Goal: Task Accomplishment & Management: Complete application form

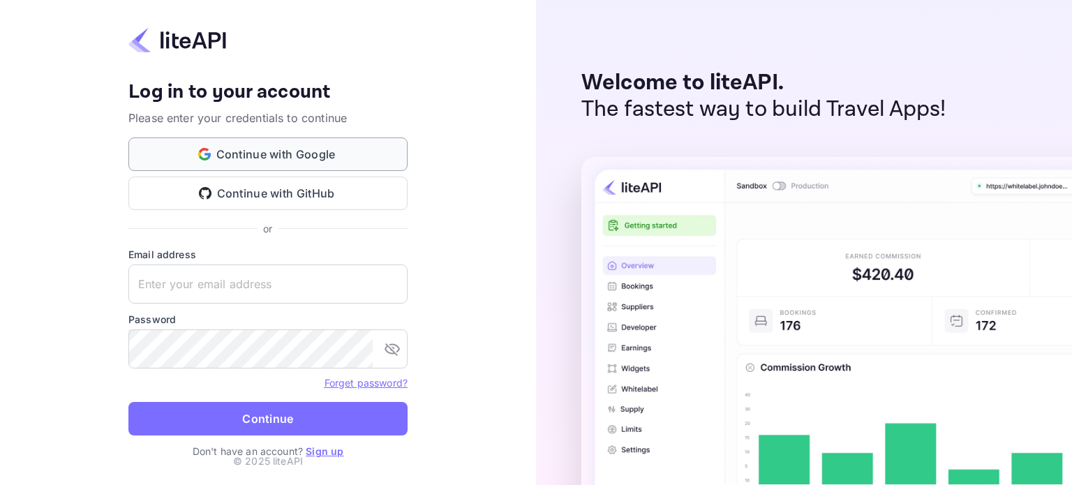
click at [285, 149] on button "Continue with Google" at bounding box center [267, 155] width 279 height 34
click at [167, 276] on input "text" at bounding box center [267, 284] width 279 height 39
type input "yahav@skygini.com"
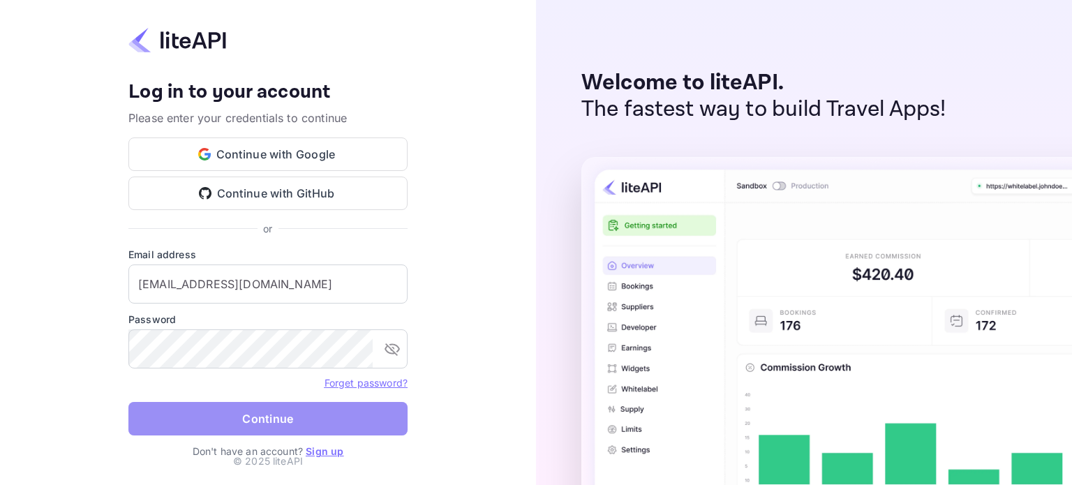
click at [268, 418] on button "Continue" at bounding box center [267, 419] width 279 height 34
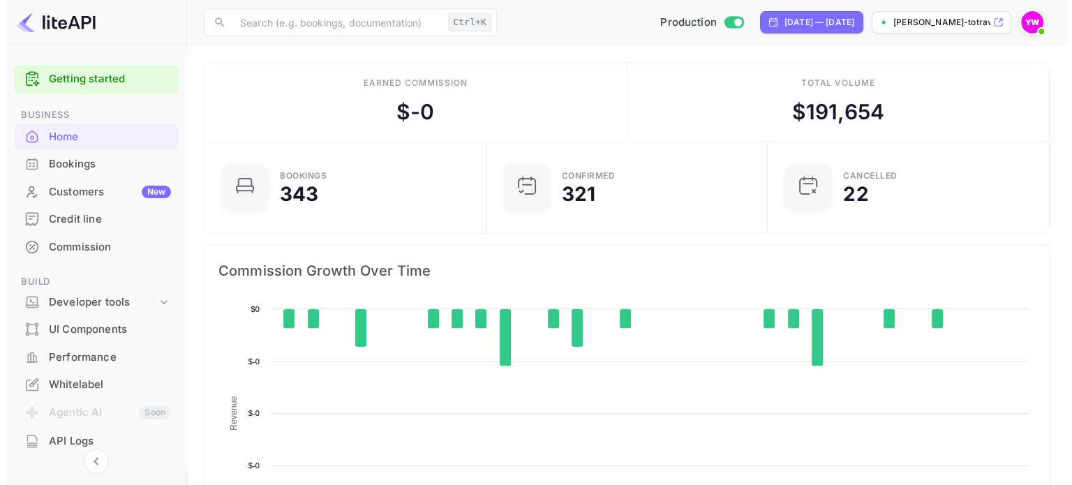
scroll to position [216, 263]
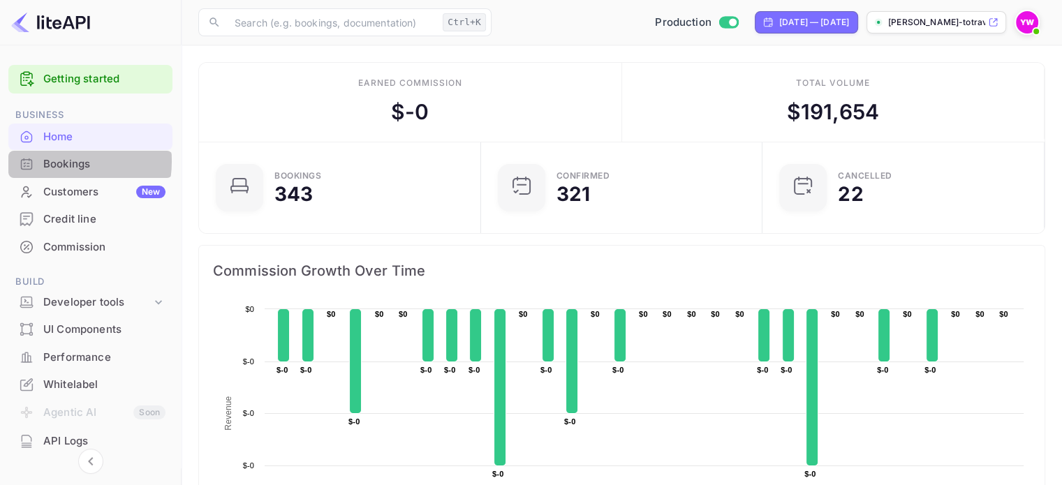
click at [50, 161] on div "Bookings" at bounding box center [104, 164] width 122 height 16
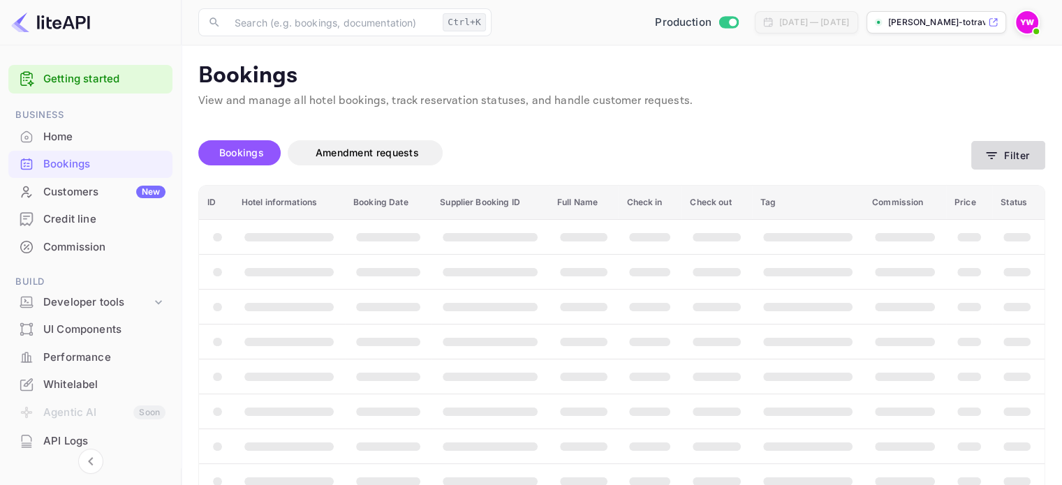
click at [990, 158] on icon "button" at bounding box center [991, 156] width 14 height 14
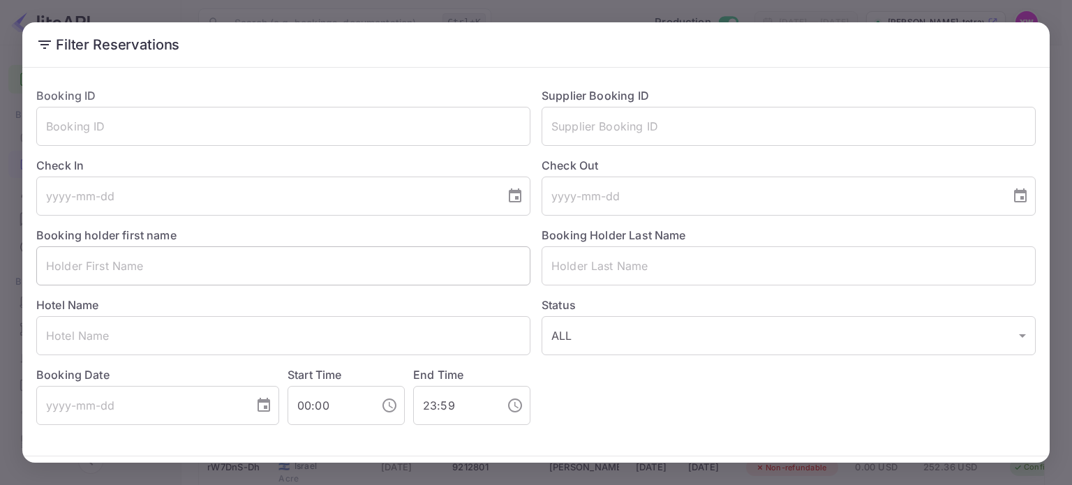
click at [109, 269] on input "text" at bounding box center [283, 265] width 494 height 39
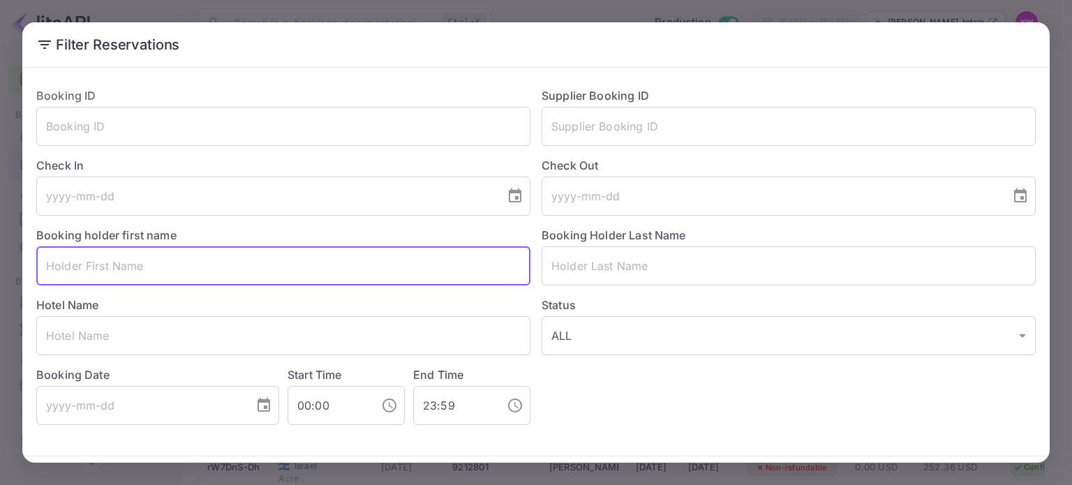
paste input "DALIT MASSAS"
drag, startPoint x: 50, startPoint y: 265, endPoint x: 75, endPoint y: 262, distance: 26.0
click at [75, 262] on input "DALIT MASSAS" at bounding box center [283, 265] width 494 height 39
type input "MASSAS"
click at [577, 268] on input "text" at bounding box center [789, 265] width 494 height 39
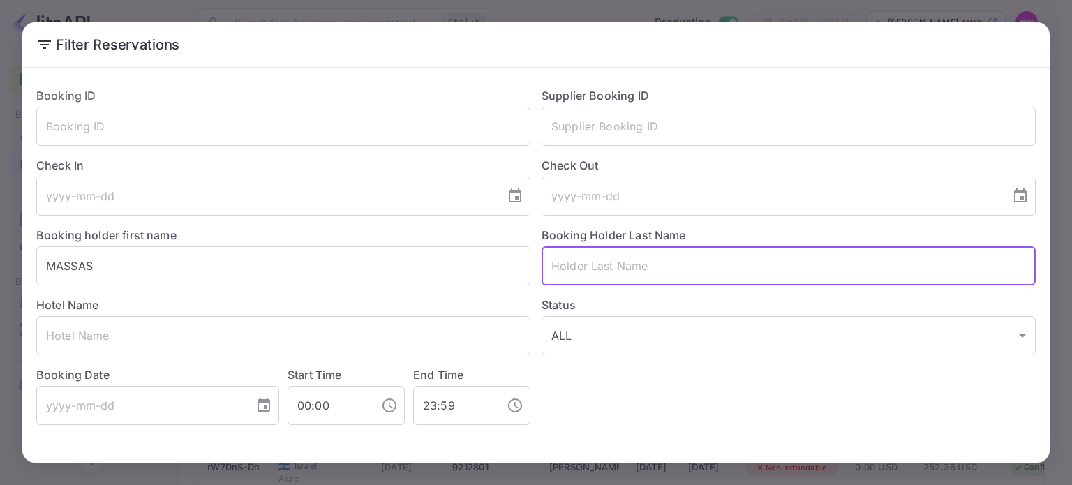
paste input "DALIT"
type input "DALIT"
click at [901, 471] on button "Filter Reservations" at bounding box center [968, 486] width 135 height 30
